Goal: Information Seeking & Learning: Learn about a topic

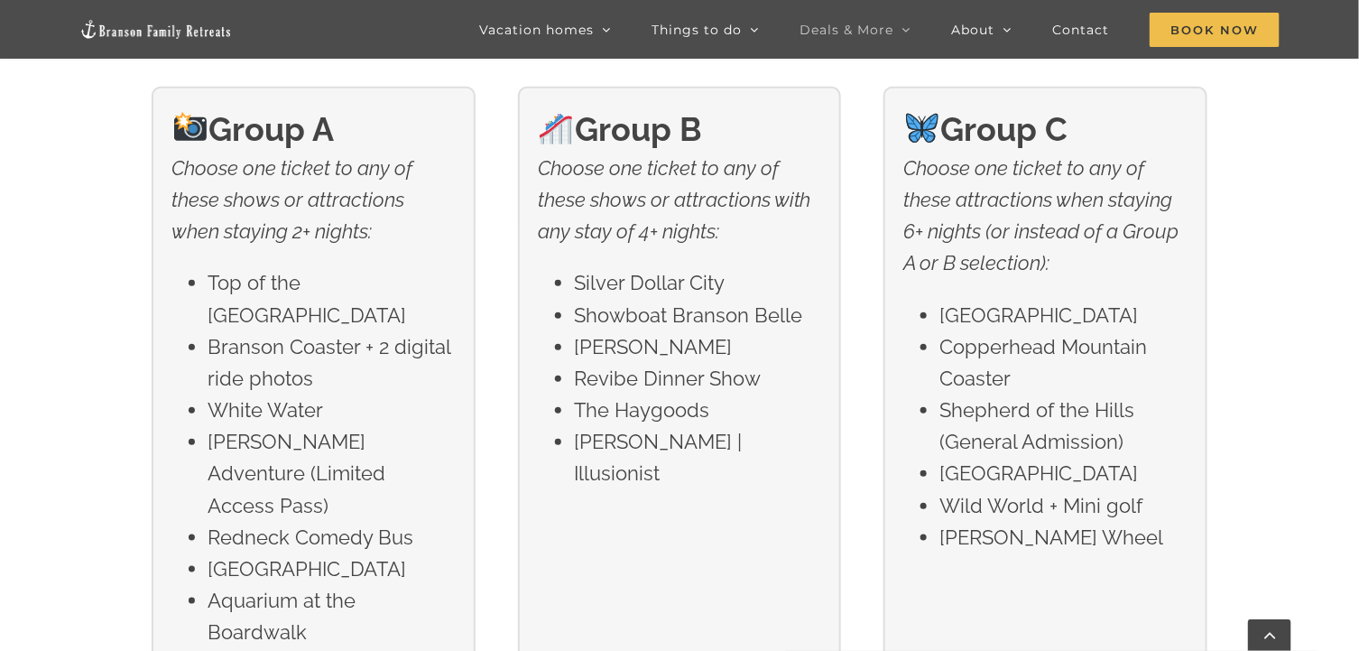
scroll to position [2976, 0]
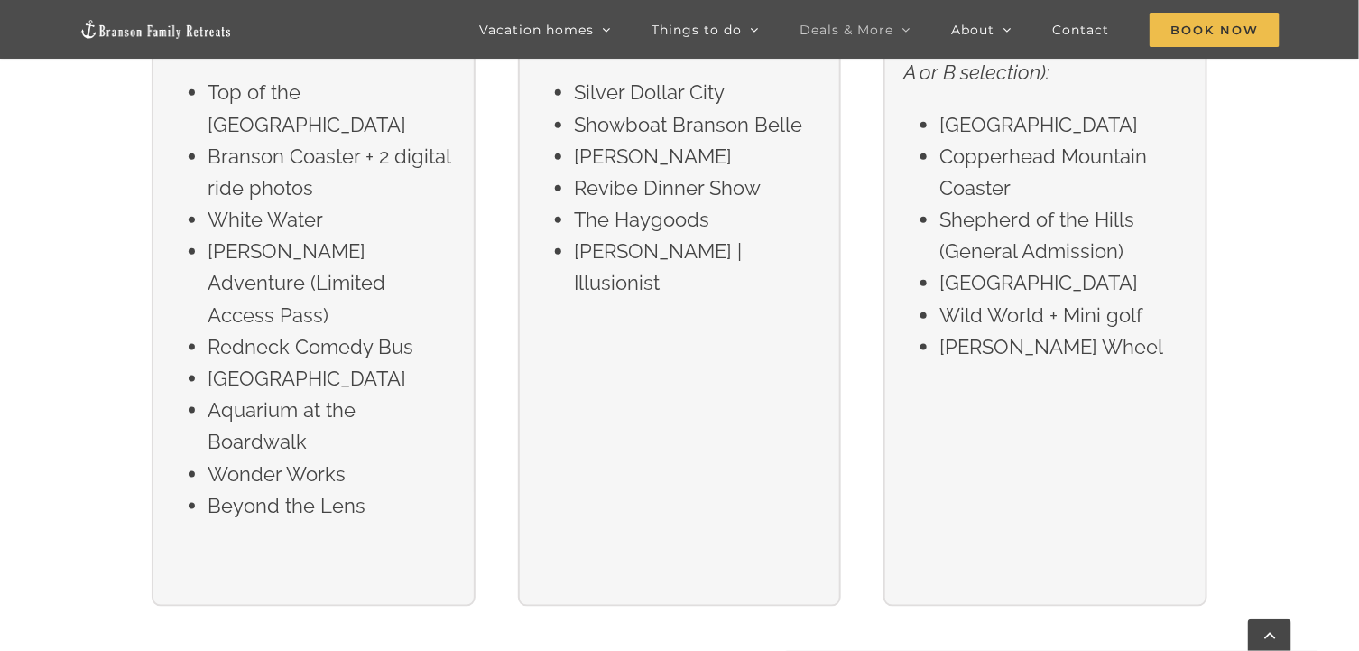
scroll to position [3121, 0]
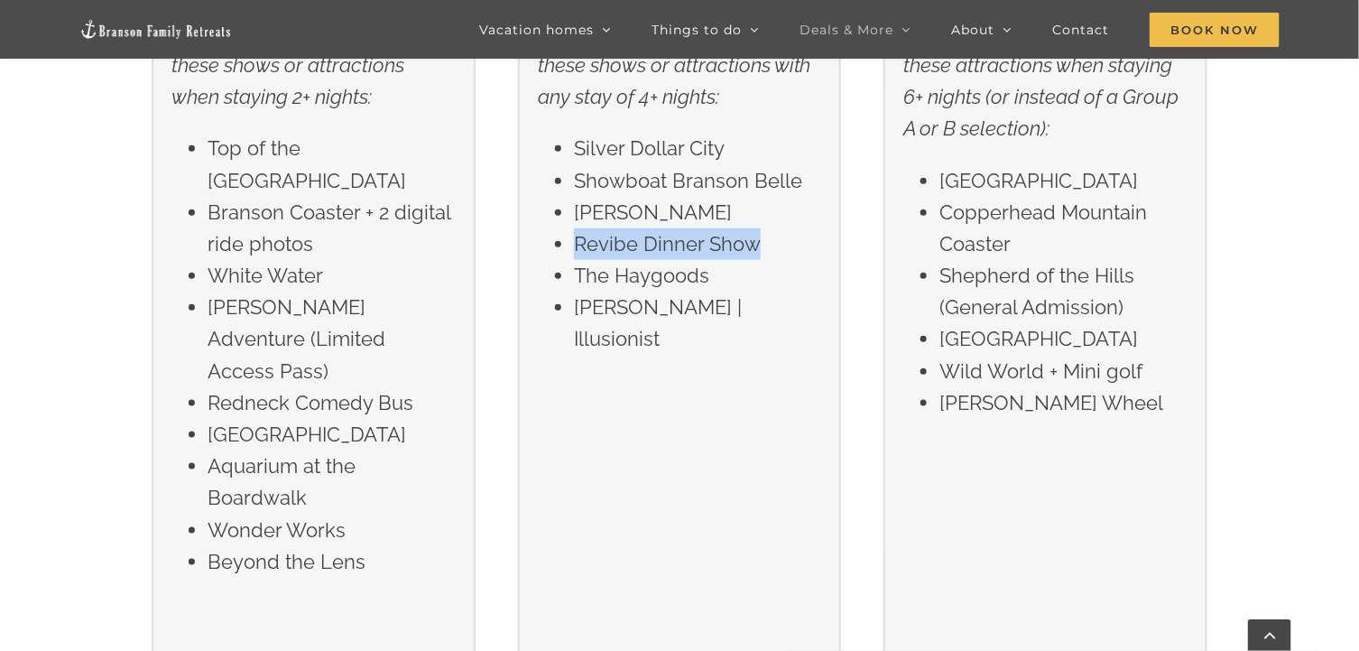
drag, startPoint x: 575, startPoint y: 241, endPoint x: 749, endPoint y: 251, distance: 174.4
click at [749, 251] on li "Revibe Dinner Show" at bounding box center [697, 244] width 247 height 32
drag, startPoint x: 743, startPoint y: 365, endPoint x: 660, endPoint y: 287, distance: 114.9
click at [739, 359] on div "Group B Choose one ticket to any of these shows or attractions with any stay of…" at bounding box center [680, 307] width 324 height 710
drag, startPoint x: 575, startPoint y: 242, endPoint x: 744, endPoint y: 257, distance: 170.3
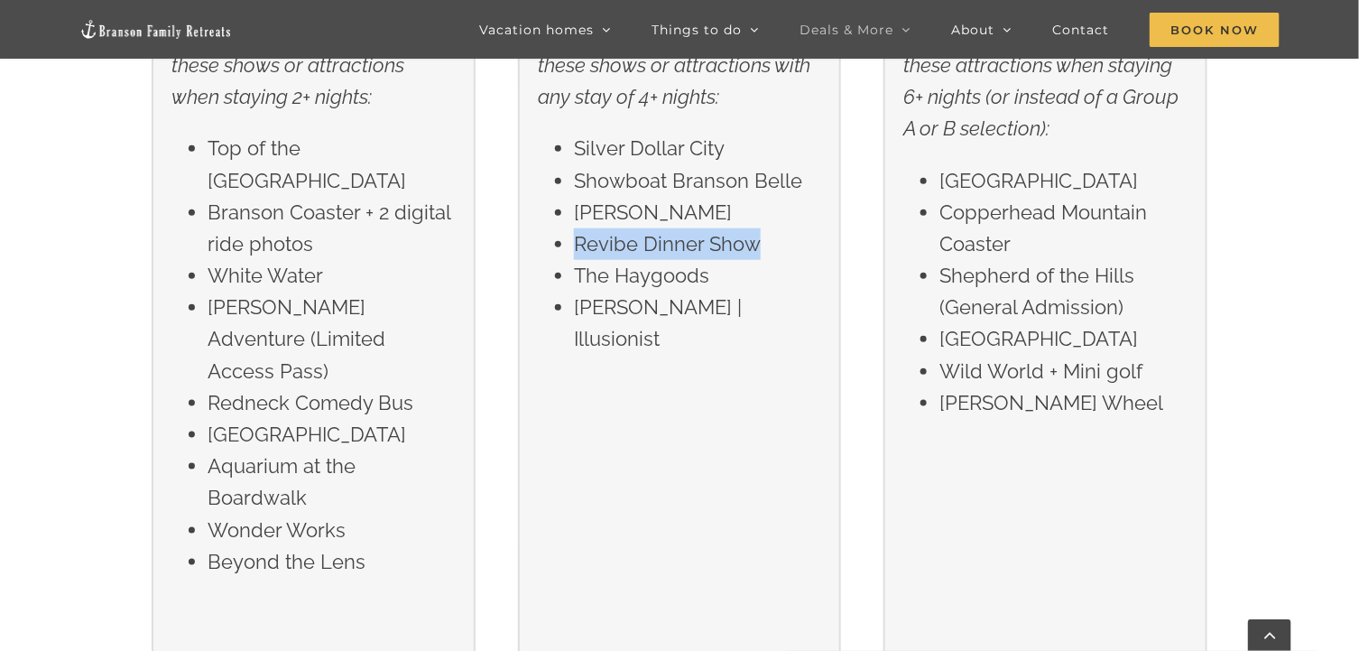
click at [752, 255] on li "Revibe Dinner Show" at bounding box center [697, 244] width 247 height 32
copy li "Revibe Dinner Show"
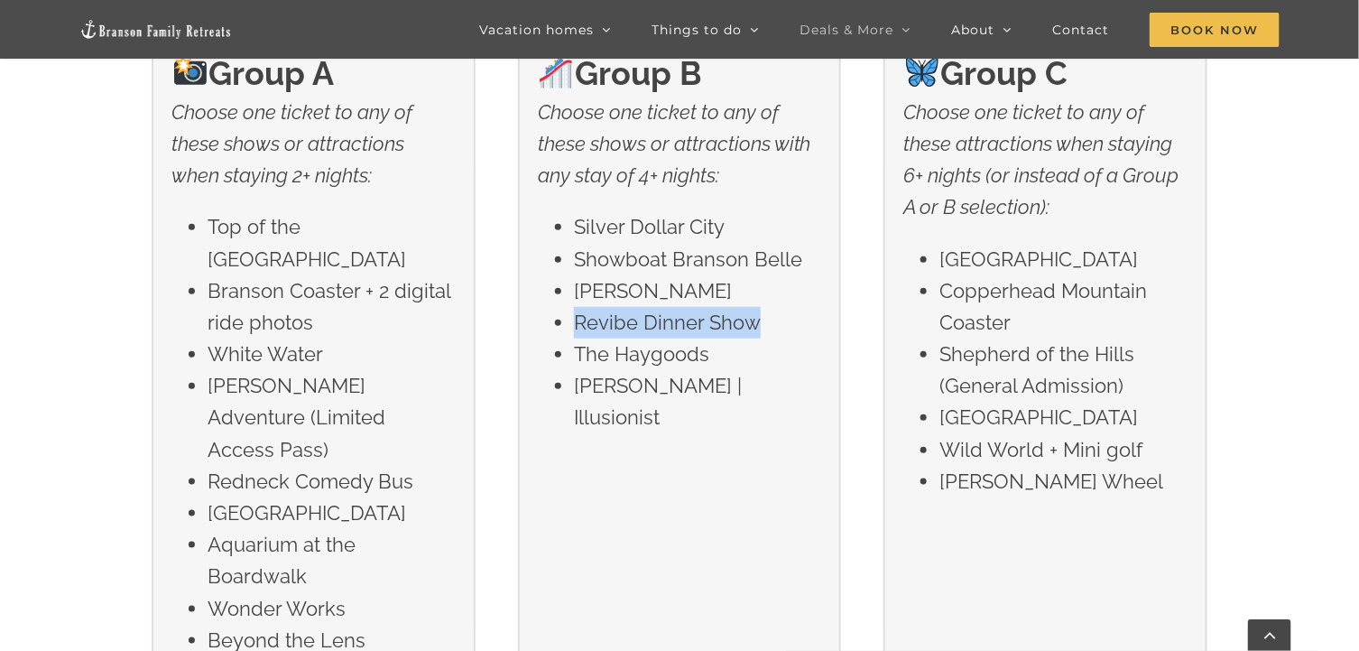
scroll to position [3031, 0]
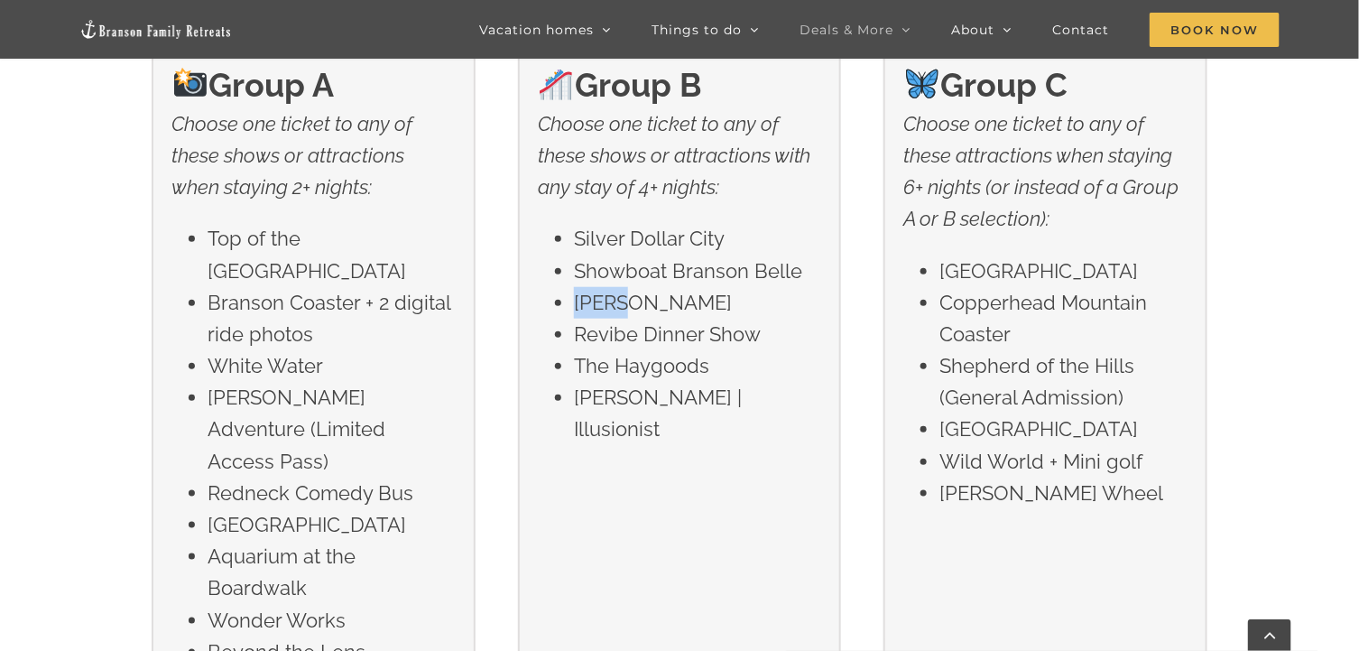
drag, startPoint x: 576, startPoint y: 299, endPoint x: 633, endPoint y: 306, distance: 58.2
click at [637, 306] on li "[PERSON_NAME]" at bounding box center [697, 303] width 247 height 32
copy li "[PERSON_NAME]"
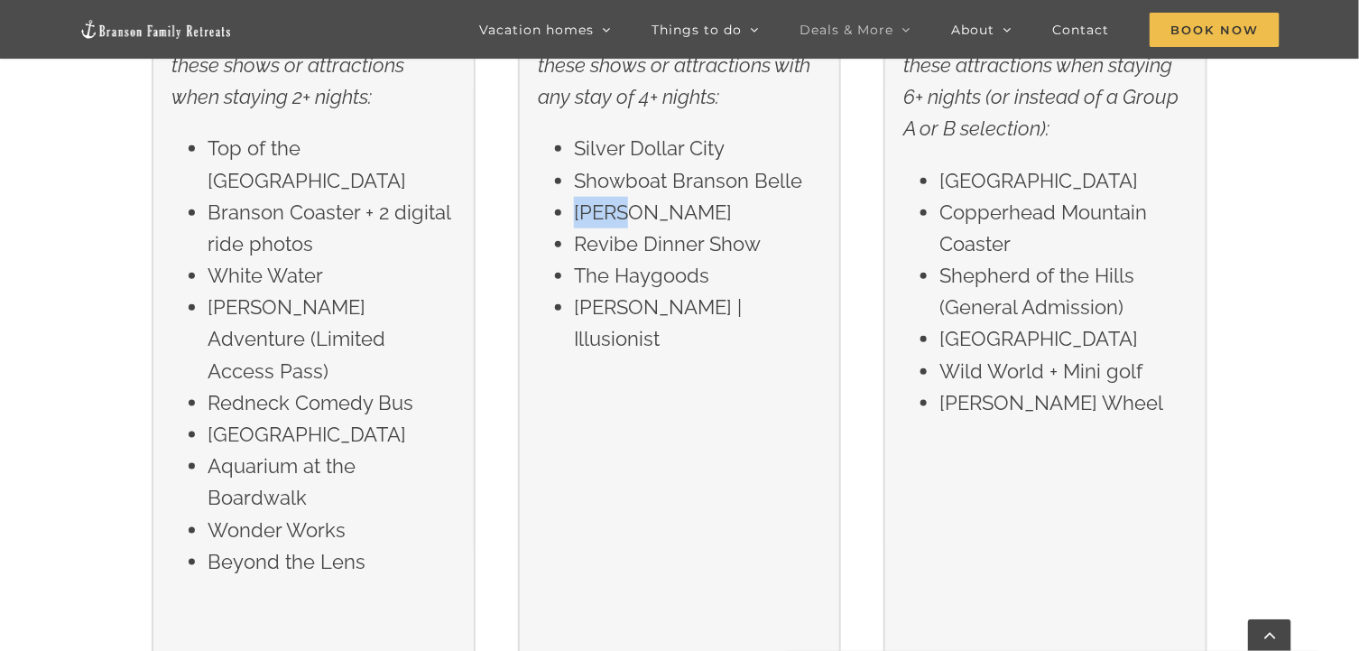
scroll to position [3210, 0]
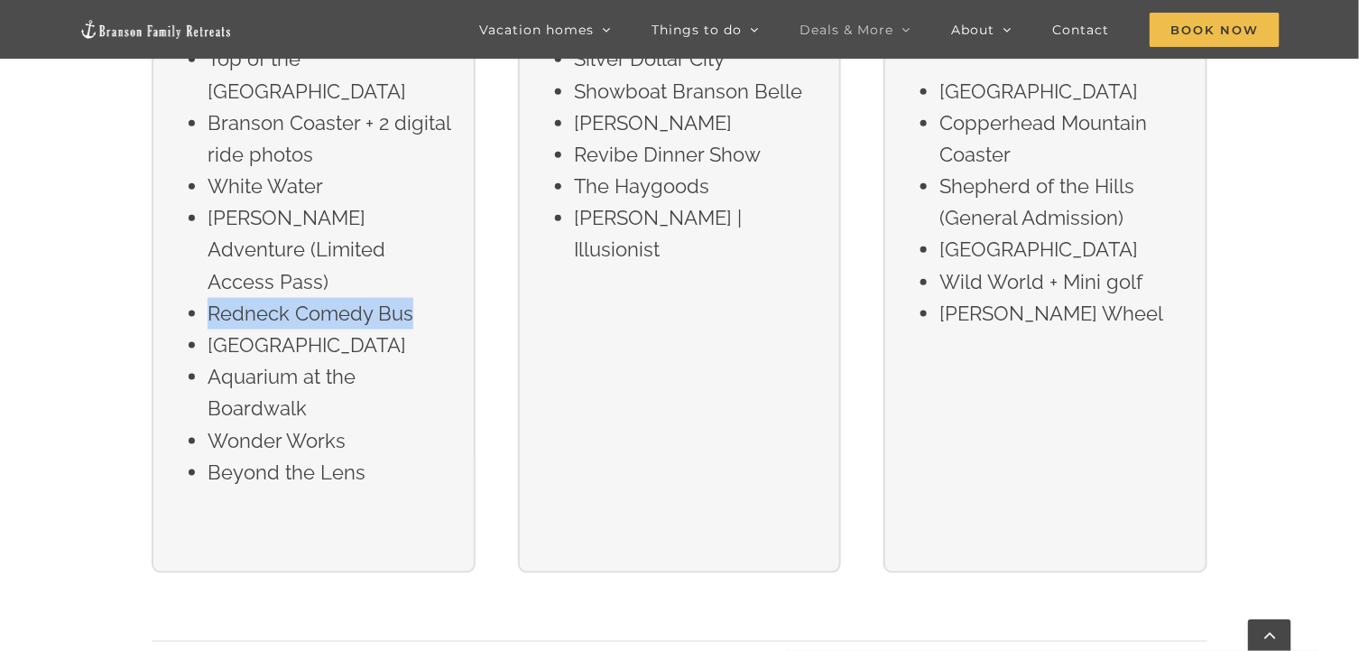
drag, startPoint x: 213, startPoint y: 279, endPoint x: 416, endPoint y: 292, distance: 203.5
click at [416, 298] on li "Redneck Comedy Bus" at bounding box center [331, 314] width 247 height 32
copy li "Redneck Comedy Bus"
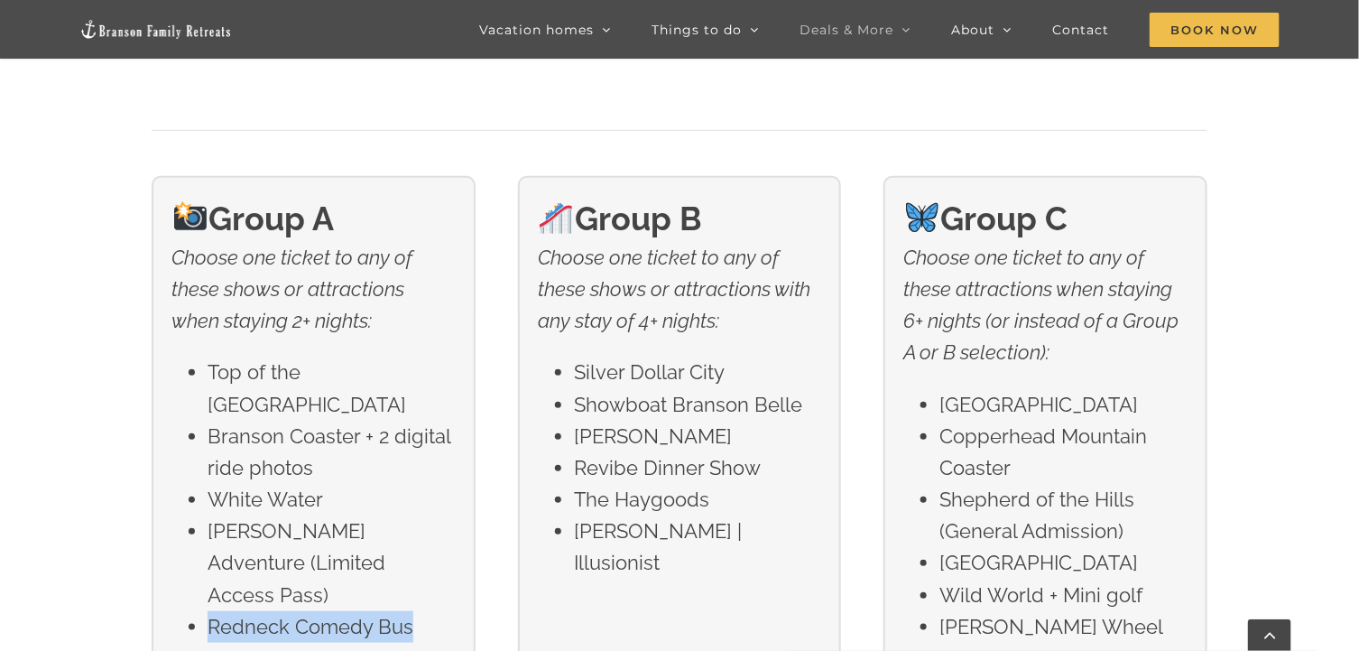
scroll to position [2760, 0]
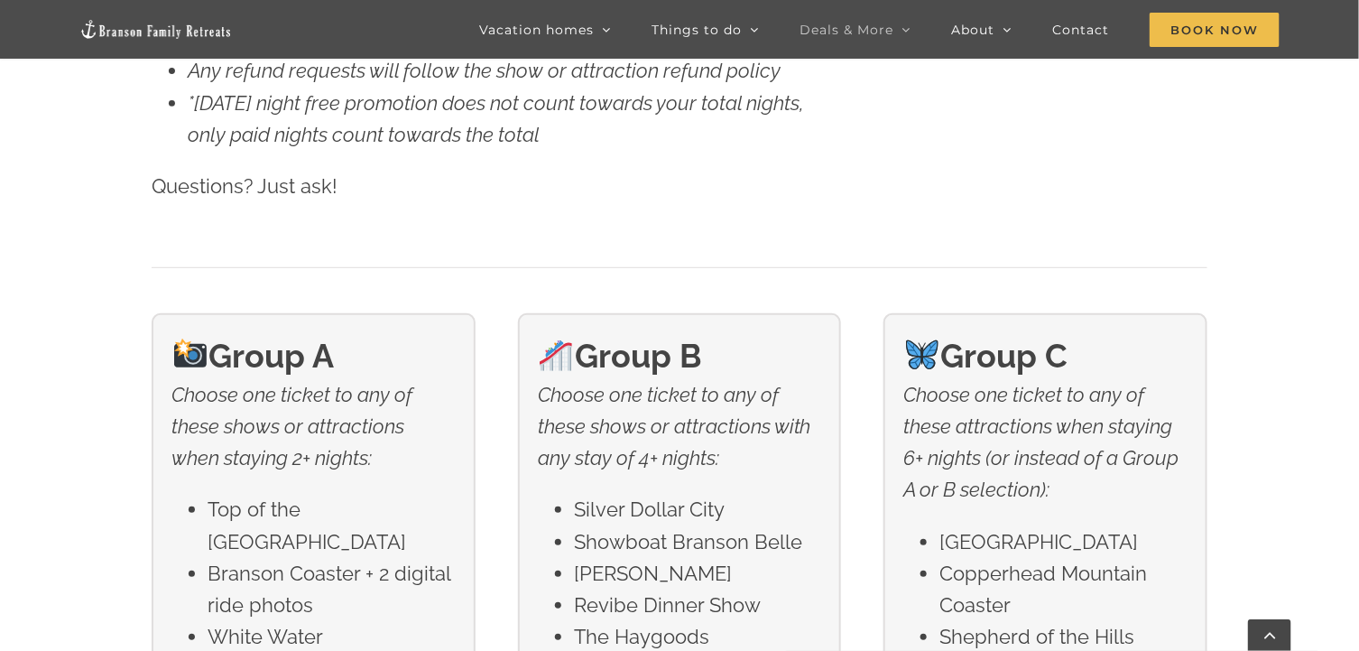
drag, startPoint x: 213, startPoint y: 503, endPoint x: 402, endPoint y: 530, distance: 191.3
click at [402, 530] on li "Top of the [GEOGRAPHIC_DATA]" at bounding box center [331, 525] width 247 height 63
copy li "Top of the [GEOGRAPHIC_DATA]"
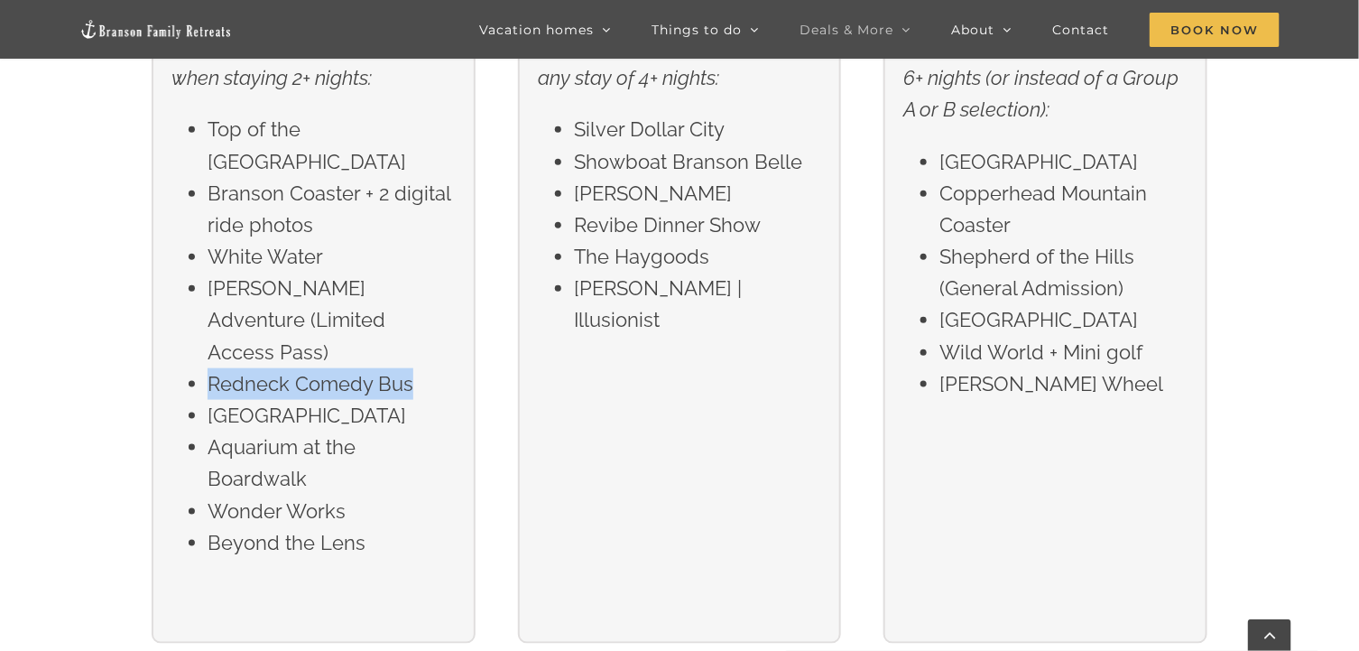
scroll to position [3121, 0]
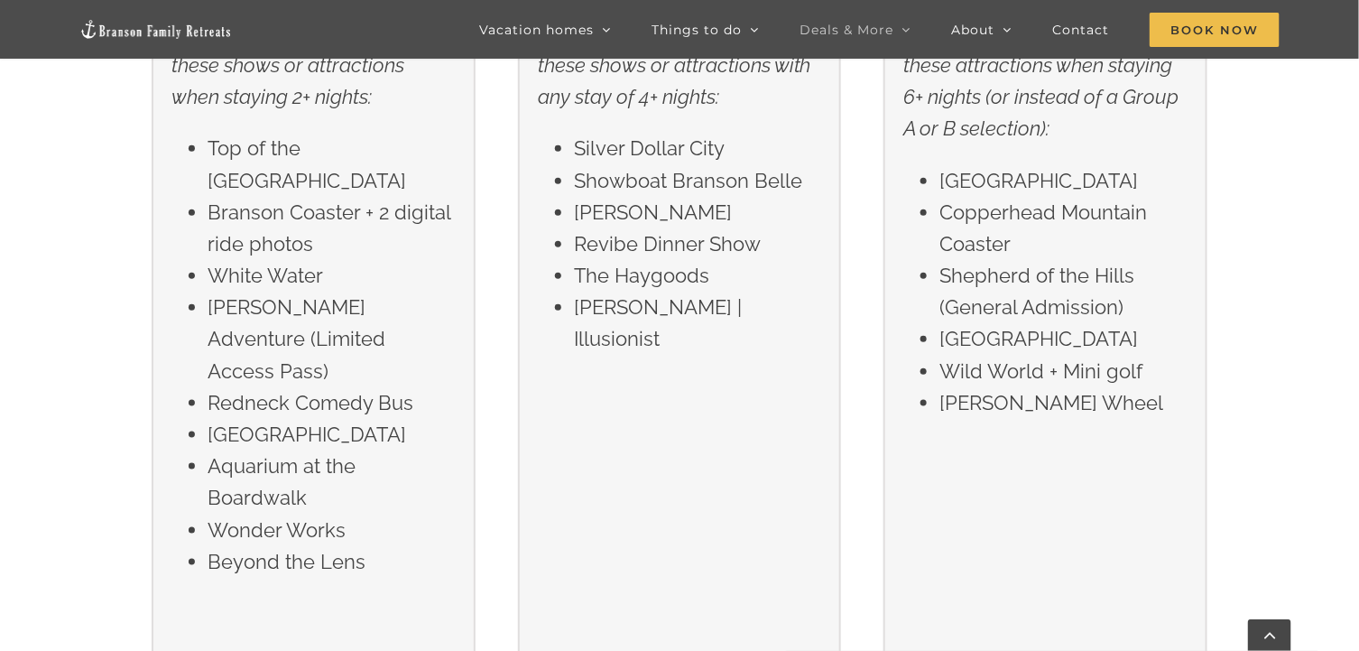
click at [69, 300] on div "Group A Choose one ticket to any of these shows or attractions when staying 2+ …" at bounding box center [679, 273] width 1359 height 779
drag, startPoint x: 580, startPoint y: 182, endPoint x: 667, endPoint y: 180, distance: 86.6
click at [667, 180] on li "Showboat Branson Belle" at bounding box center [697, 181] width 247 height 32
click at [786, 347] on div "Group B Choose one ticket to any of these shows or attractions with any stay of…" at bounding box center [680, 307] width 324 height 710
drag, startPoint x: 576, startPoint y: 173, endPoint x: 779, endPoint y: 185, distance: 203.3
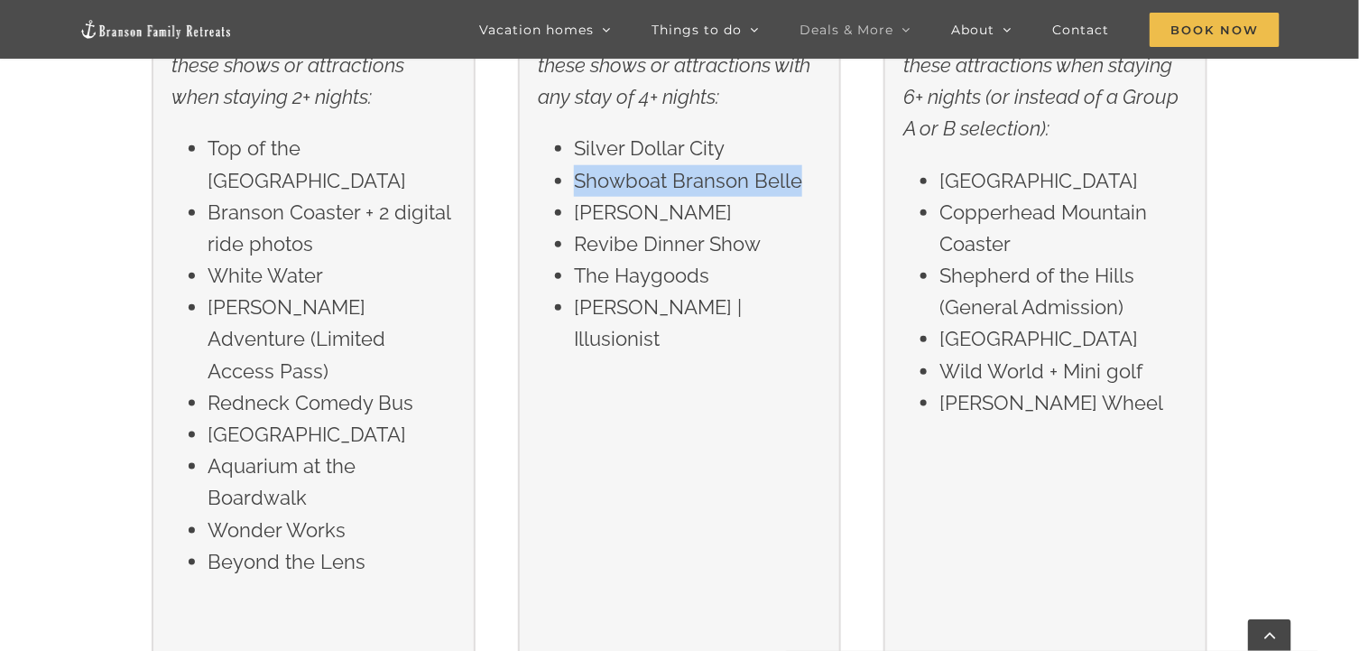
click at [800, 186] on li "Showboat Branson Belle" at bounding box center [697, 181] width 247 height 32
copy li "Showboat Branson Belle"
